Goal: Transaction & Acquisition: Purchase product/service

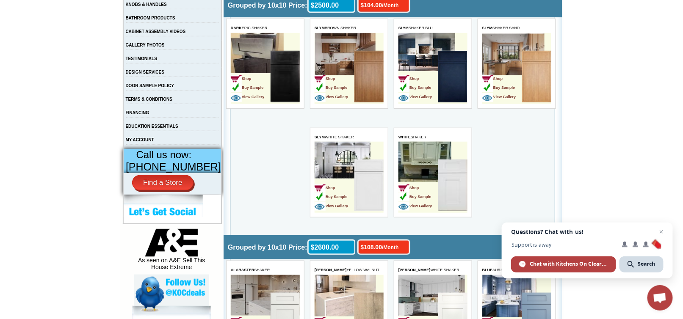
scroll to position [254, 0]
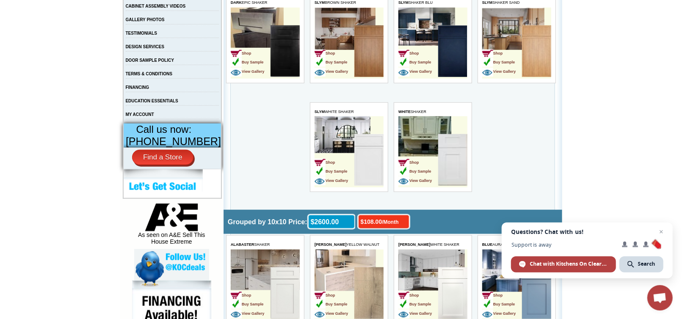
click at [374, 186] on img at bounding box center [368, 161] width 29 height 52
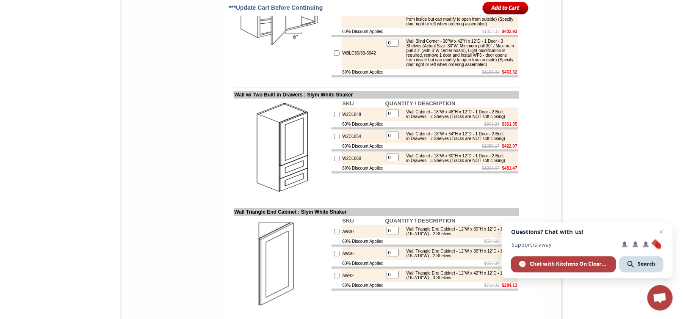
scroll to position [2372, 0]
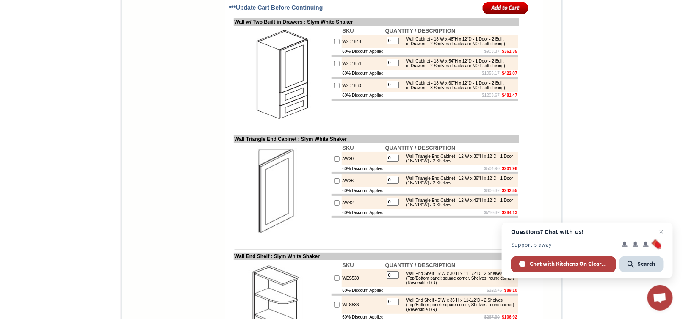
checkbox input "true"
type input "1"
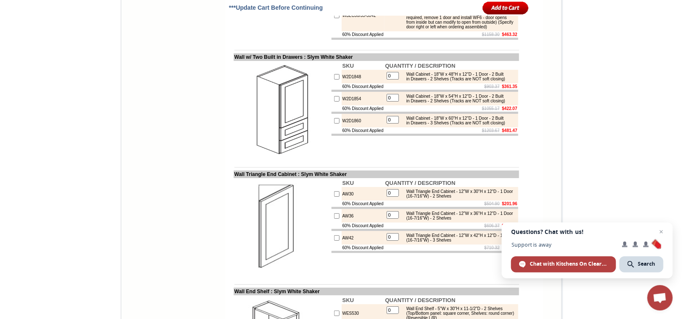
scroll to position [2330, 0]
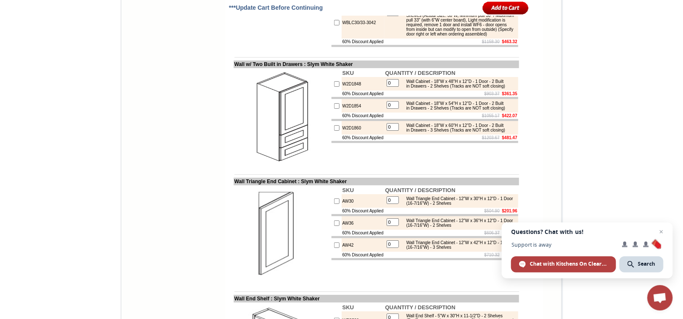
checkbox input "true"
type input "1"
checkbox input "false"
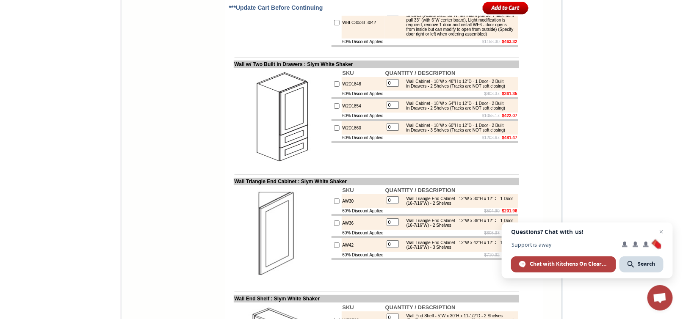
type input "0"
checkbox input "true"
type input "1"
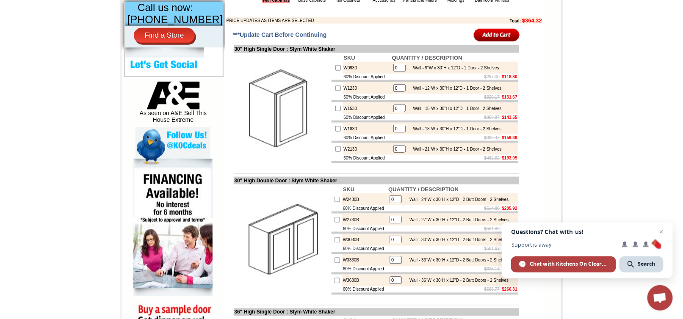
scroll to position [381, 0]
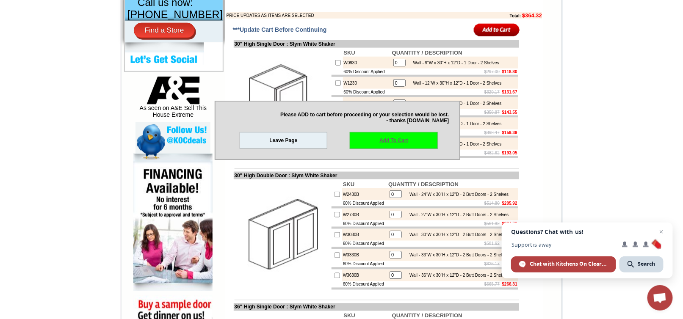
click at [401, 149] on link "Add To Cart" at bounding box center [394, 140] width 88 height 17
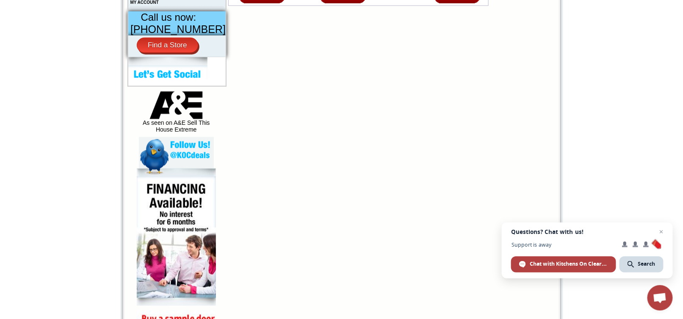
scroll to position [381, 0]
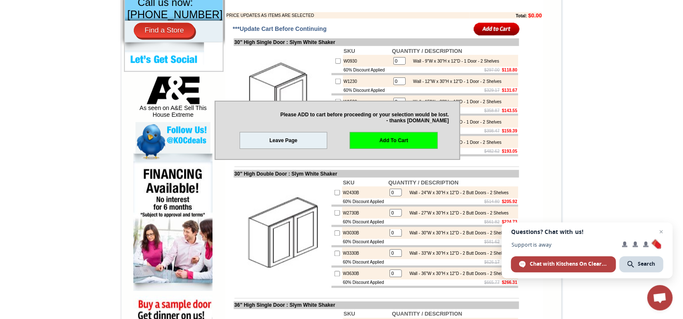
click at [398, 8] on p at bounding box center [385, 5] width 316 height 5
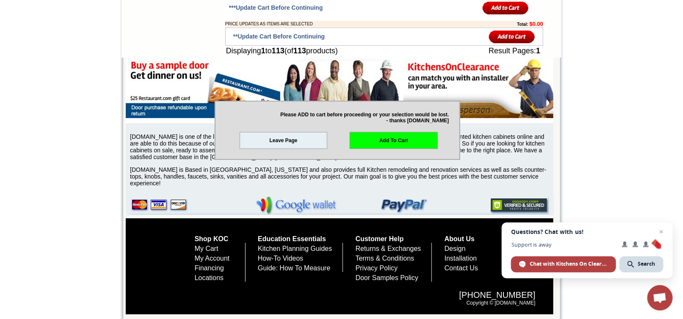
scroll to position [5464, 0]
click at [660, 233] on span "Open chat" at bounding box center [662, 232] width 11 height 11
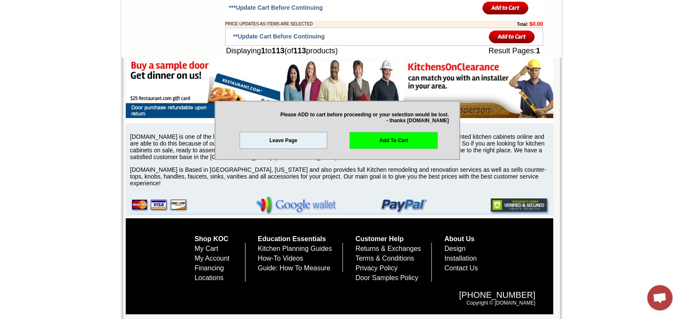
scroll to position [6439, 0]
click at [306, 149] on link "Leave Page" at bounding box center [284, 140] width 88 height 17
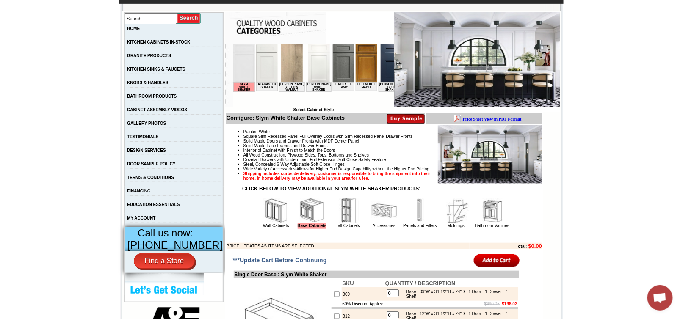
scroll to position [169, 0]
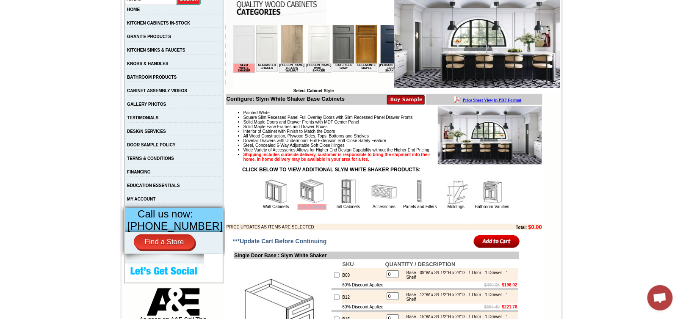
click at [298, 210] on span "Base Cabinets" at bounding box center [312, 208] width 29 height 6
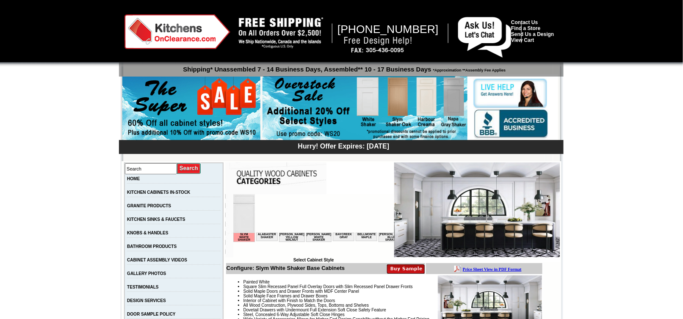
scroll to position [0, 0]
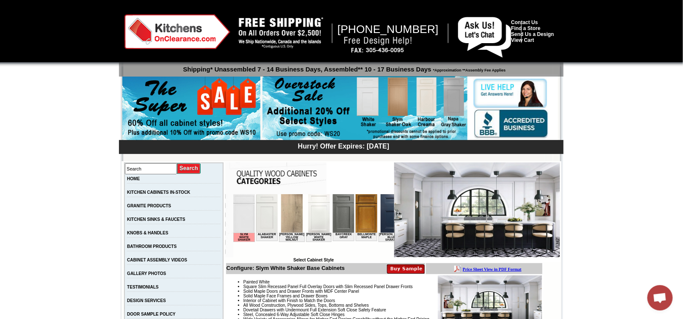
click at [245, 242] on td "Slym White Shaker" at bounding box center [244, 237] width 22 height 9
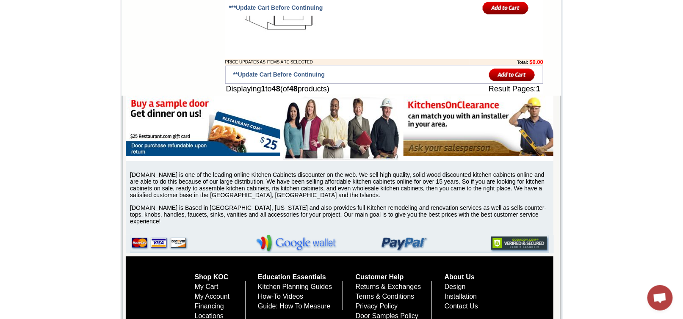
scroll to position [2330, 0]
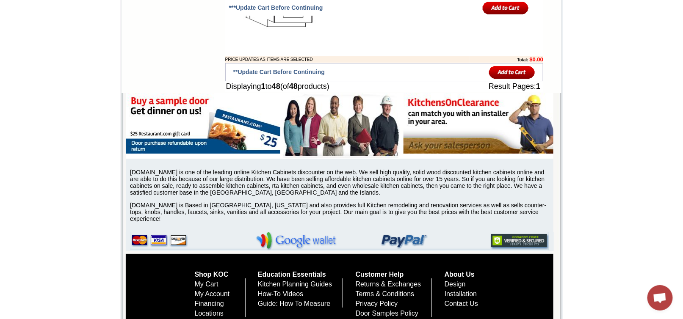
checkbox input "true"
drag, startPoint x: 415, startPoint y: 170, endPoint x: 407, endPoint y: 171, distance: 8.6
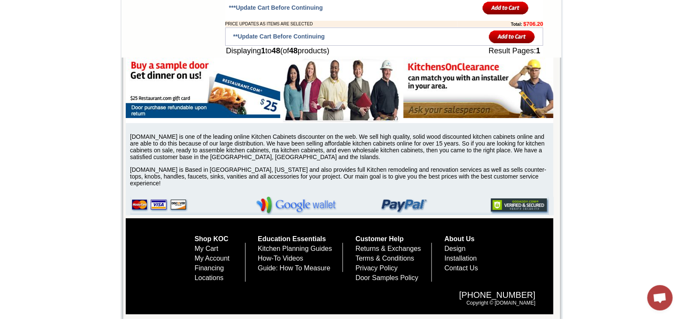
scroll to position [2626, 0]
type input "2"
checkbox input "true"
drag, startPoint x: 416, startPoint y: 77, endPoint x: 400, endPoint y: 80, distance: 16.5
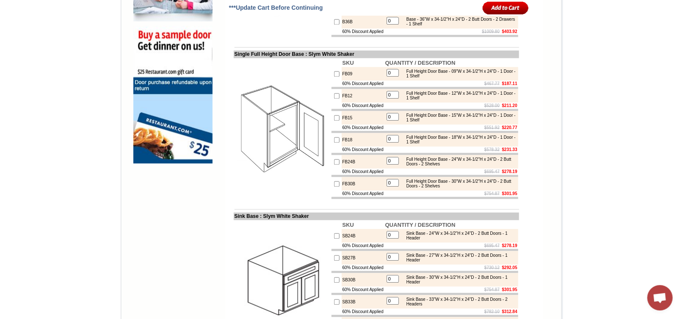
scroll to position [678, 0]
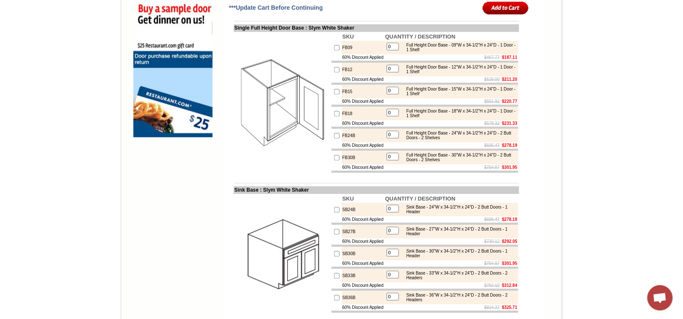
type input "2"
checkbox input "true"
type input "1"
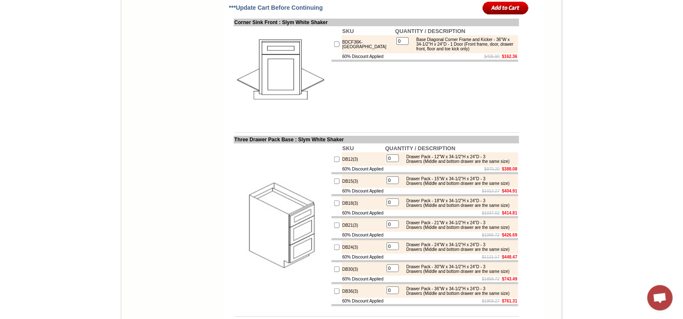
scroll to position [1228, 0]
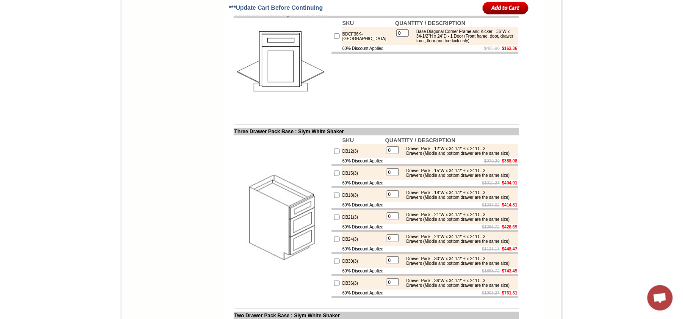
checkbox input "true"
type input "1"
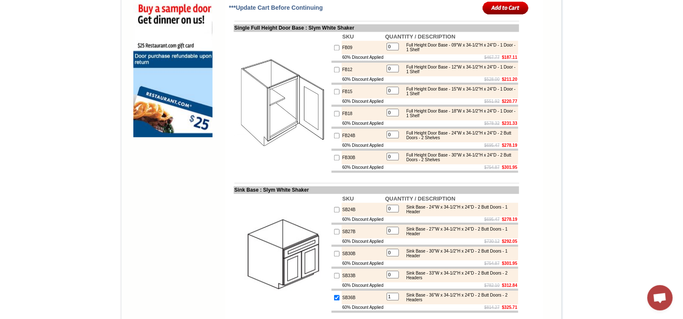
scroll to position [678, 0]
checkbox input "false"
type input "0"
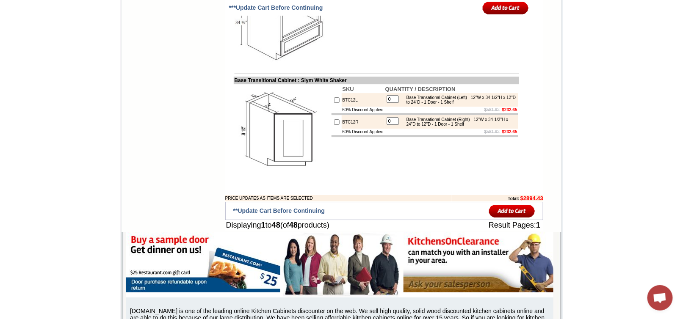
scroll to position [2160, 0]
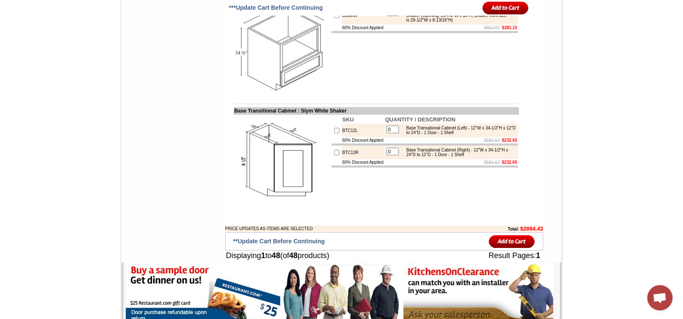
click at [495, 3] on input "image" at bounding box center [506, 8] width 46 height 14
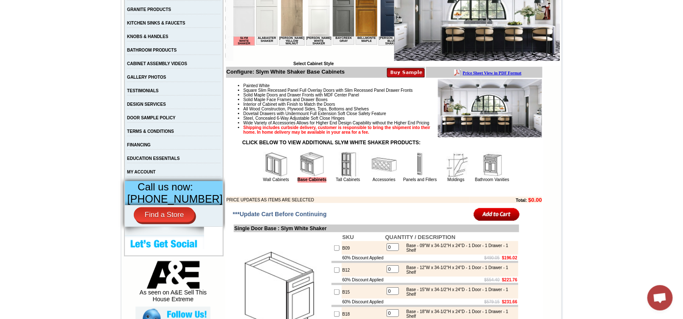
scroll to position [212, 0]
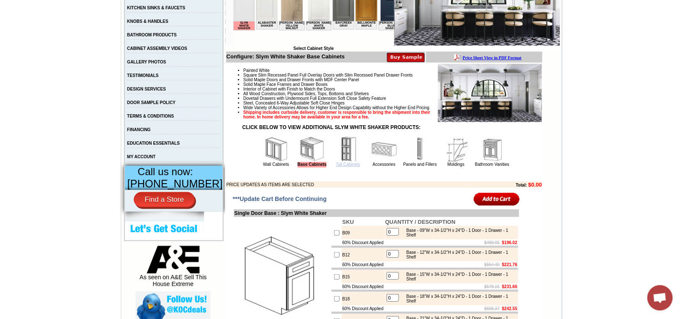
click at [338, 167] on link "Tall Cabinets" at bounding box center [348, 164] width 24 height 5
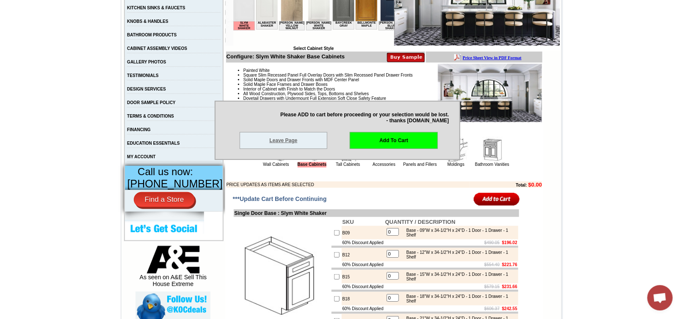
click at [304, 149] on link "Leave Page" at bounding box center [284, 140] width 88 height 17
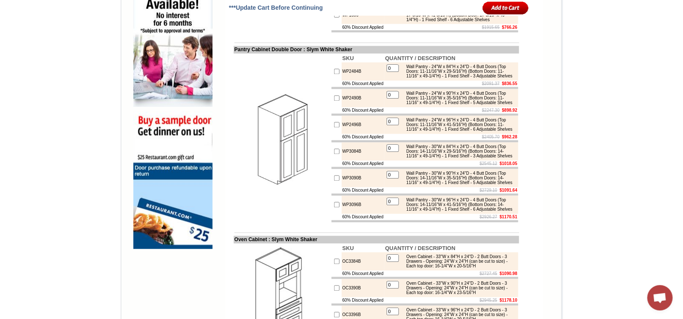
scroll to position [551, 0]
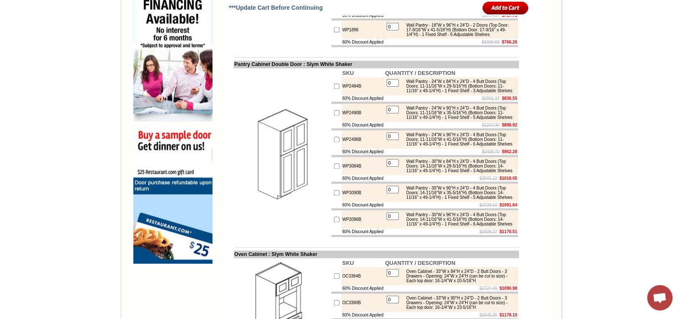
checkbox input "true"
type input "1"
click at [506, 10] on input "image" at bounding box center [506, 8] width 46 height 14
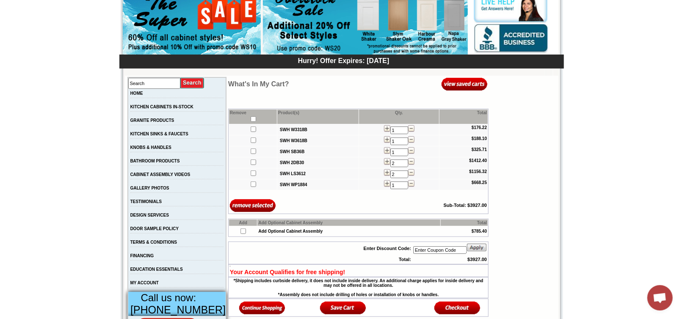
scroll to position [85, 0]
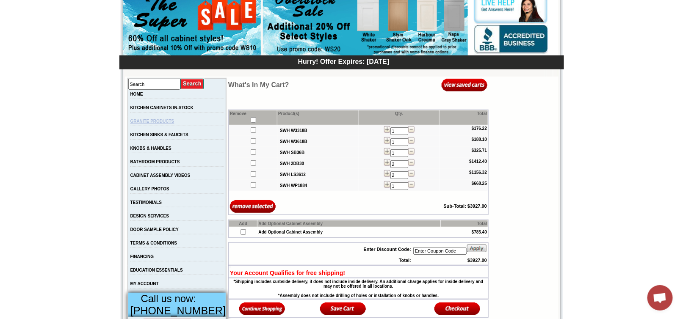
click at [147, 124] on link "GRANITE PRODUCTS" at bounding box center [152, 121] width 44 height 5
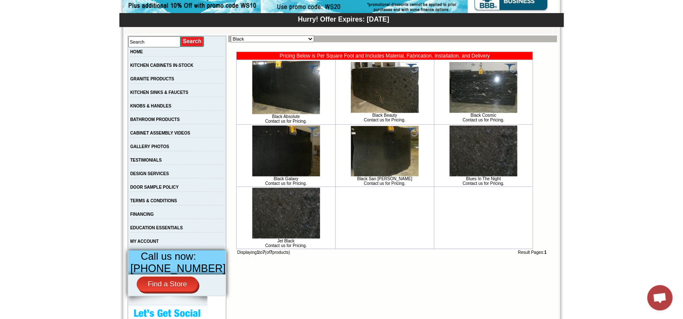
scroll to position [85, 0]
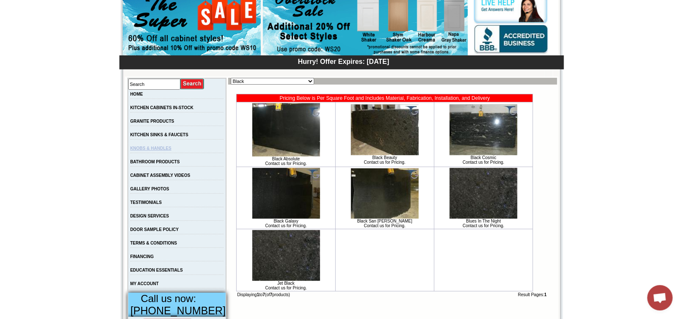
click at [166, 151] on link "KNOBS & HANDLES" at bounding box center [150, 148] width 41 height 5
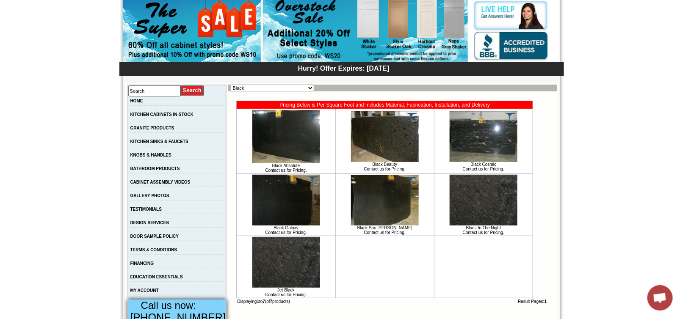
scroll to position [77, 0]
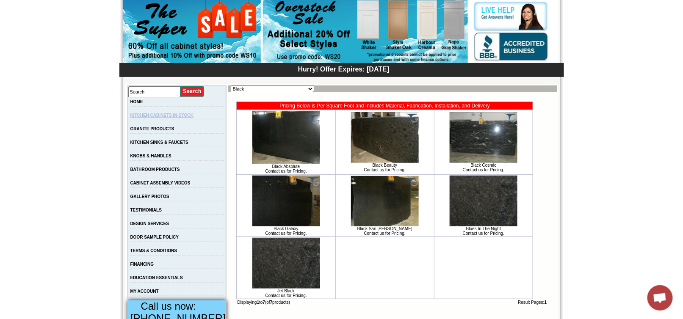
click at [142, 118] on link "KITCHEN CABINETS IN-STOCK" at bounding box center [161, 115] width 63 height 5
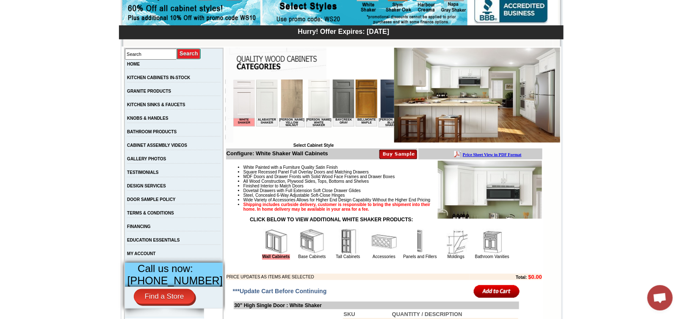
scroll to position [169, 0]
